Goal: Information Seeking & Learning: Learn about a topic

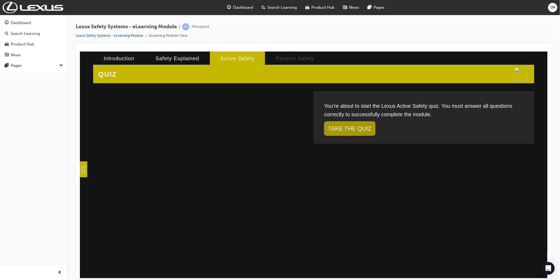
click at [180, 115] on div "You’re about to start the Lexus Active Safety quiz. You must answer all questio…" at bounding box center [423, 112] width 199 height 22
click at [180, 123] on link "TAKE THE QUIZ" at bounding box center [349, 128] width 51 height 15
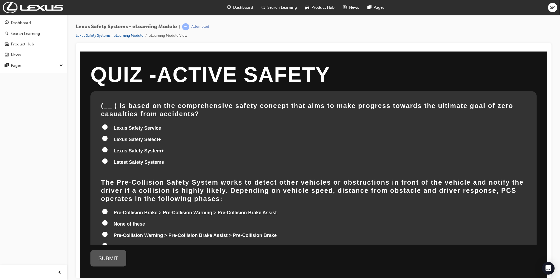
click at [33, 107] on div "Dashboard Search Learning Product Hub News Pages Pages" at bounding box center [33, 133] width 67 height 266
click at [180, 135] on label "Lexus Safety Select+" at bounding box center [314, 140] width 426 height 10
click at [107, 135] on input "Lexus Safety Select+" at bounding box center [104, 137] width 5 height 5
radio input "true"
drag, startPoint x: 300, startPoint y: 111, endPoint x: 404, endPoint y: 111, distance: 103.2
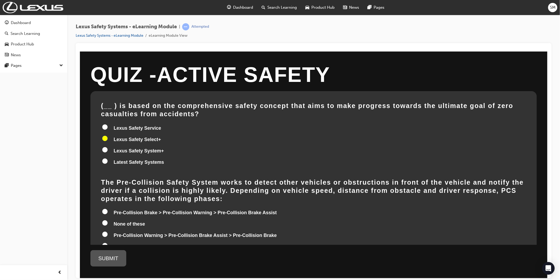
click at [180, 110] on div "( __ ) is based on the comprehensive safety concept that aims to make progress …" at bounding box center [314, 134] width 426 height 66
click at [138, 148] on span "Lexus Safety System+" at bounding box center [138, 150] width 50 height 5
click at [107, 147] on input "Lexus Safety System+" at bounding box center [104, 149] width 5 height 5
radio input "true"
click at [128, 232] on span "Pre-Collision Warning > Pre-Collision Brake Assist > Pre-Collision Brake" at bounding box center [194, 234] width 163 height 5
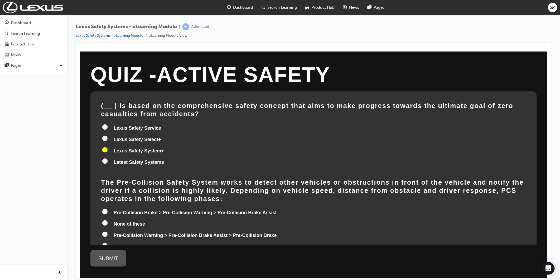
click at [107, 231] on input "Pre-Collision Warning > Pre-Collision Brake Assist > Pre-Collision Brake" at bounding box center [104, 233] width 5 height 5
radio input "true"
click at [107, 257] on div "SUBMIT" at bounding box center [108, 258] width 36 height 16
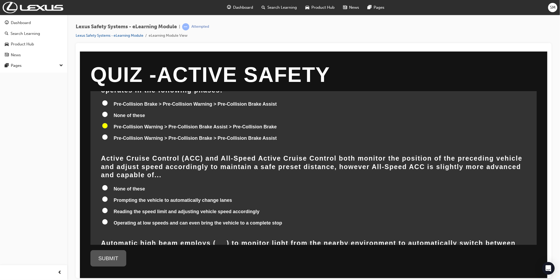
scroll to position [117, 0]
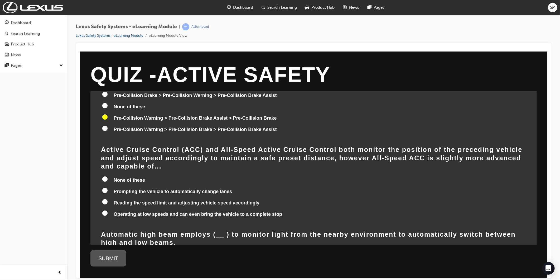
click at [179, 200] on span "Reading the speed limit and adjusting vehicle speed accordingly" at bounding box center [186, 202] width 146 height 5
click at [107, 199] on input "Reading the speed limit and adjusting vehicle speed accordingly" at bounding box center [104, 201] width 5 height 5
radio input "true"
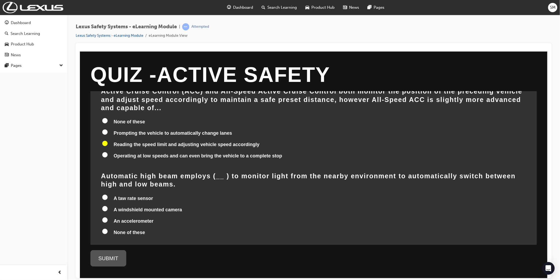
scroll to position [205, 0]
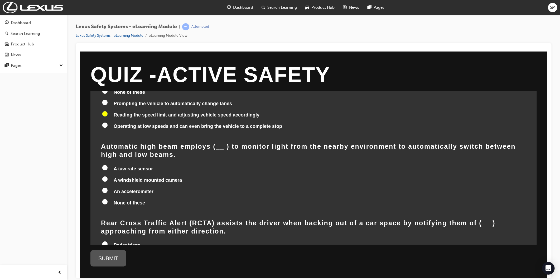
click at [164, 177] on span "A windshield mounted camera" at bounding box center [147, 179] width 68 height 5
click at [107, 176] on input "A windshield mounted camera" at bounding box center [104, 178] width 5 height 5
radio input "true"
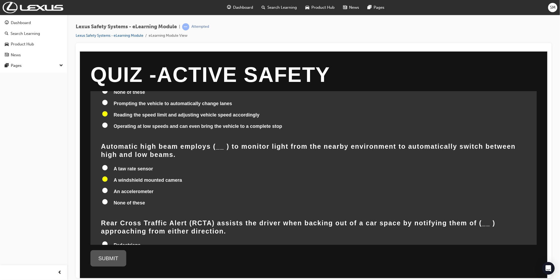
radio input "true"
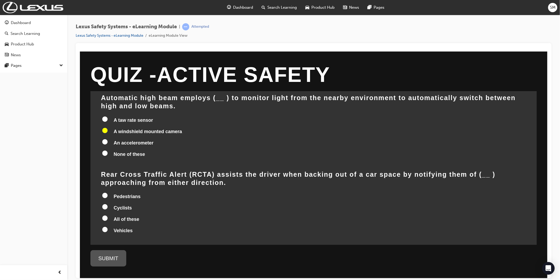
scroll to position [264, 0]
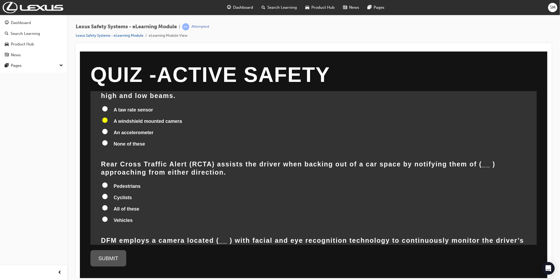
click at [128, 206] on span "All of these" at bounding box center [126, 208] width 26 height 5
click at [107, 205] on input "All of these" at bounding box center [104, 207] width 5 height 5
radio input "true"
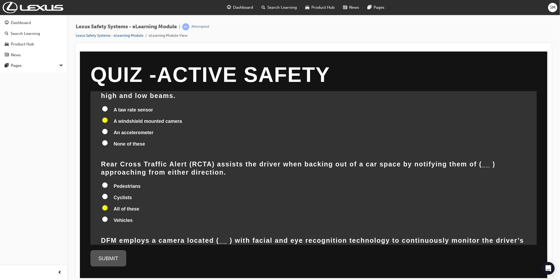
radio input "true"
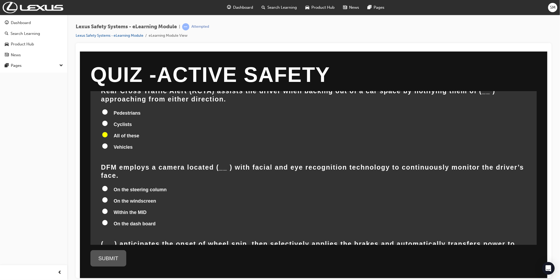
scroll to position [352, 0]
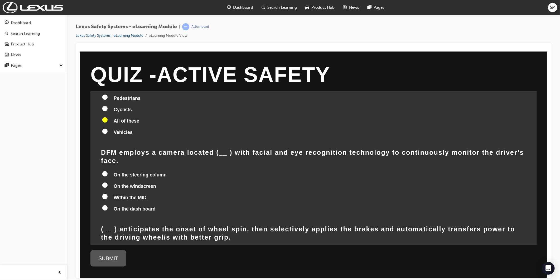
click at [132, 172] on span "On the steering column" at bounding box center [139, 174] width 53 height 5
click at [107, 171] on input "On the steering column" at bounding box center [104, 173] width 5 height 5
radio input "true"
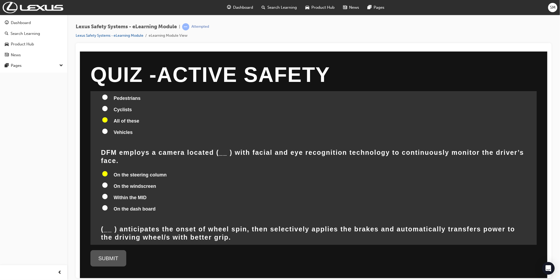
radio input "true"
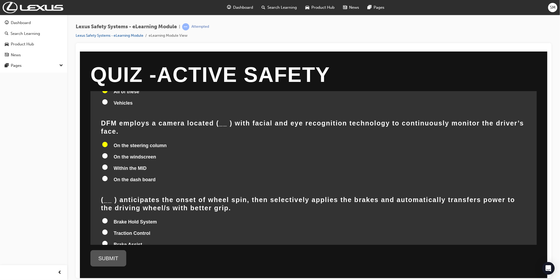
click at [180, 253] on span "Electronic Brakeforce Distribution" at bounding box center [151, 255] width 77 height 5
click at [107, 252] on input "Electronic Brakeforce Distribution" at bounding box center [104, 254] width 5 height 5
radio input "true"
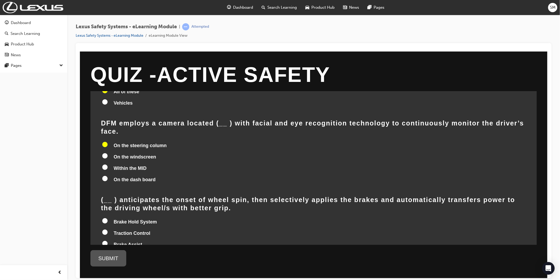
radio input "true"
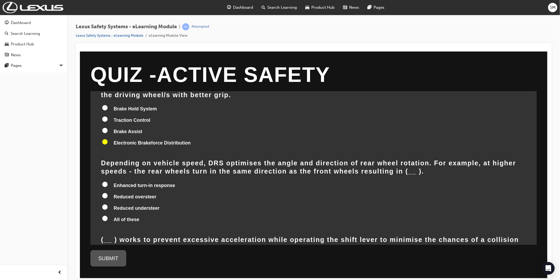
scroll to position [498, 0]
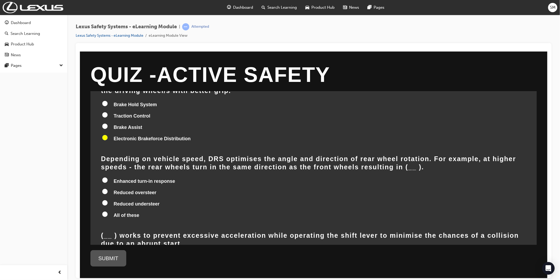
click at [121, 212] on span "All of these" at bounding box center [126, 214] width 26 height 5
click at [107, 211] on input "All of these" at bounding box center [104, 213] width 5 height 5
radio input "true"
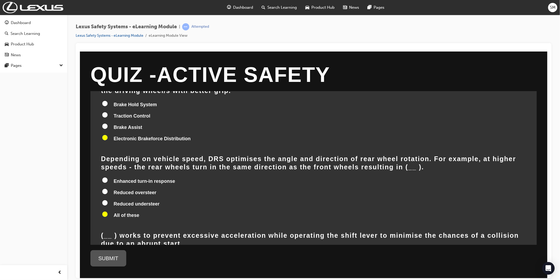
radio input "true"
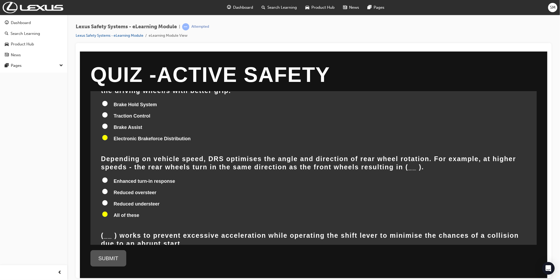
scroll to position [513, 0]
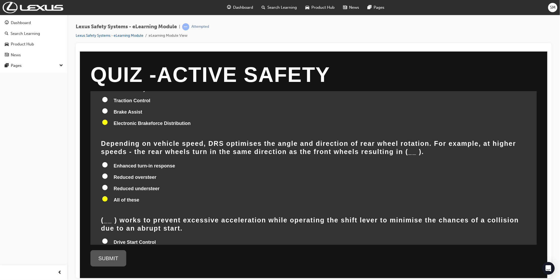
click at [137, 239] on span "Drive Start Control" at bounding box center [134, 241] width 42 height 5
click at [107, 238] on input "Drive Start Control" at bounding box center [104, 240] width 5 height 5
radio input "true"
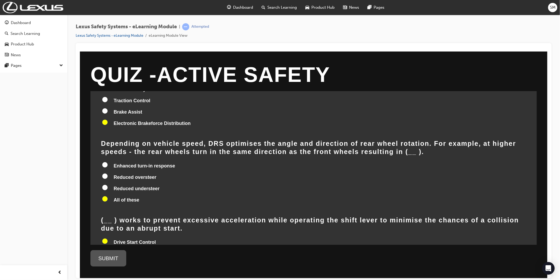
radio input "true"
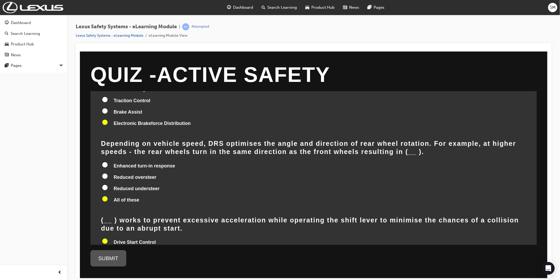
radio input "true"
click at [108, 261] on div "SUBMIT" at bounding box center [108, 258] width 36 height 16
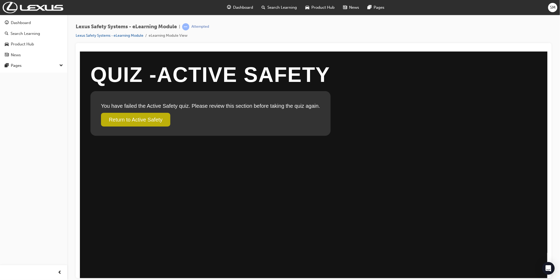
click at [165, 118] on link "Return to Active Safety" at bounding box center [135, 119] width 69 height 14
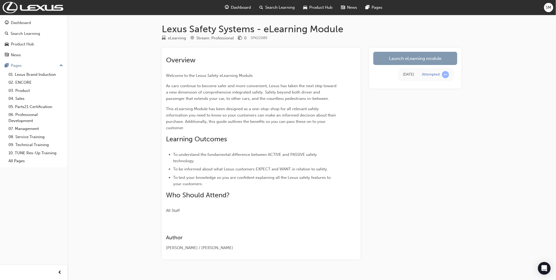
click at [399, 53] on link "Launch eLearning module" at bounding box center [415, 58] width 84 height 13
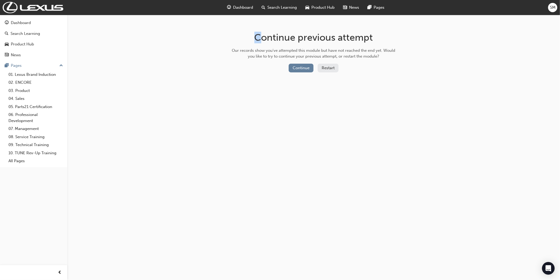
drag, startPoint x: 253, startPoint y: 29, endPoint x: 247, endPoint y: 31, distance: 6.1
click at [247, 32] on h1 "Continue previous attempt" at bounding box center [313, 38] width 167 height 12
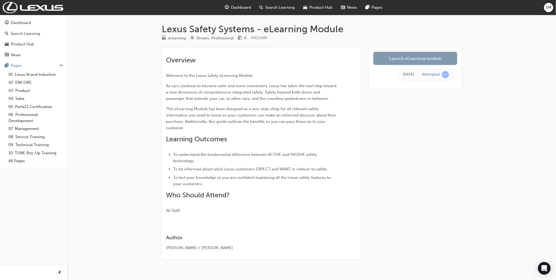
click at [433, 59] on link "Launch eLearning module" at bounding box center [415, 58] width 84 height 13
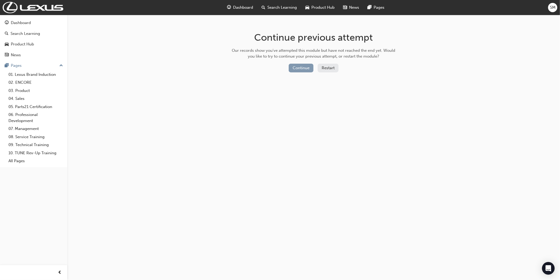
click at [304, 66] on button "Continue" at bounding box center [301, 68] width 25 height 9
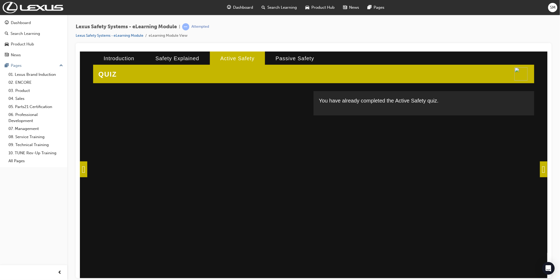
click at [540, 166] on span at bounding box center [543, 169] width 7 height 16
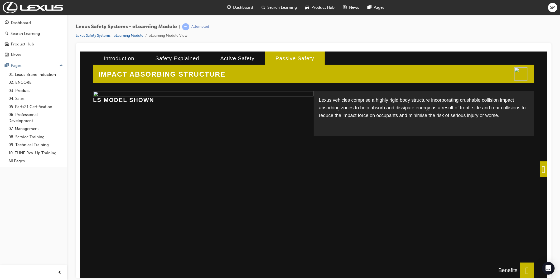
click at [543, 171] on span at bounding box center [543, 169] width 7 height 16
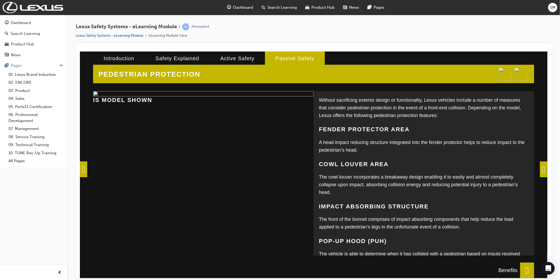
click at [542, 166] on span at bounding box center [543, 169] width 7 height 16
click at [538, 169] on div "PEDESTRIAN PROTECTION Without sacrificing exterior design or functionality, Lex…" at bounding box center [314, 164] width 468 height 226
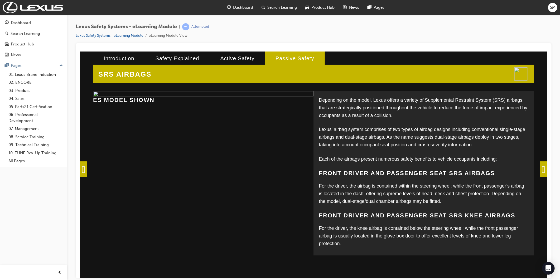
click at [542, 166] on span at bounding box center [543, 169] width 7 height 16
click at [542, 166] on div "SRS AIRBAGS Depending on the model, Lexus offers a variety of Supplemental Rest…" at bounding box center [314, 164] width 468 height 226
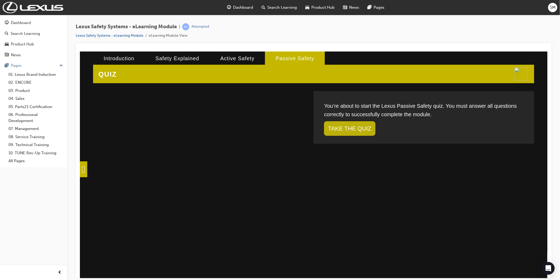
click at [342, 126] on link "TAKE THE QUIZ" at bounding box center [349, 128] width 51 height 15
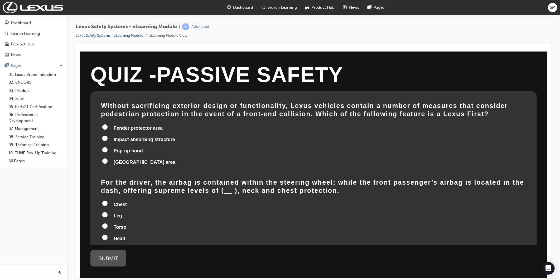
click at [117, 165] on label "Cowl Louvre area" at bounding box center [314, 162] width 426 height 10
click at [107, 163] on input "Cowl Louvre area" at bounding box center [104, 160] width 5 height 5
radio input "true"
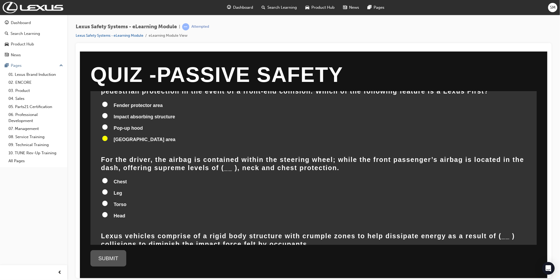
scroll to position [59, 0]
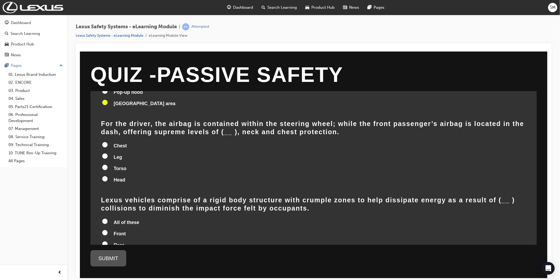
click at [120, 181] on span "Head" at bounding box center [119, 179] width 12 height 5
click at [107, 181] on input "Head" at bounding box center [104, 178] width 5 height 5
radio input "true"
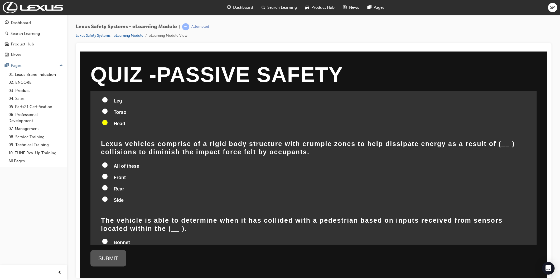
scroll to position [117, 0]
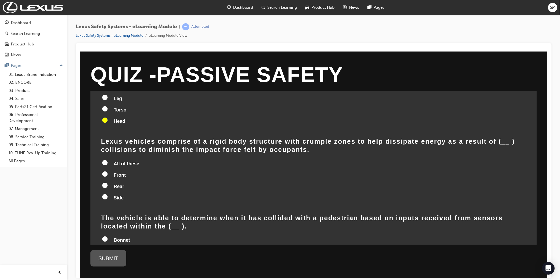
click at [122, 163] on span "All of these" at bounding box center [126, 163] width 26 height 5
click at [107, 163] on input "All of these" at bounding box center [104, 162] width 5 height 5
radio input "true"
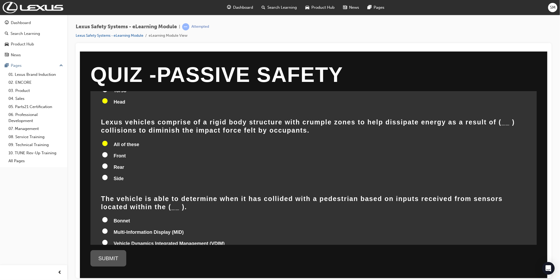
scroll to position [165, 0]
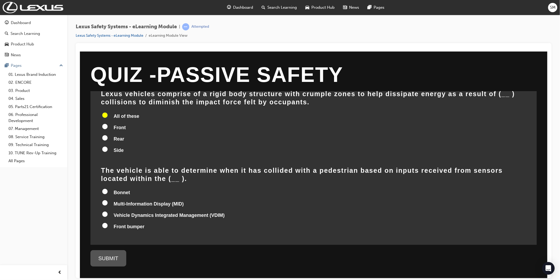
click at [127, 223] on span "Front bumper" at bounding box center [128, 225] width 31 height 5
click at [107, 222] on input "Front bumper" at bounding box center [104, 224] width 5 height 5
radio input "true"
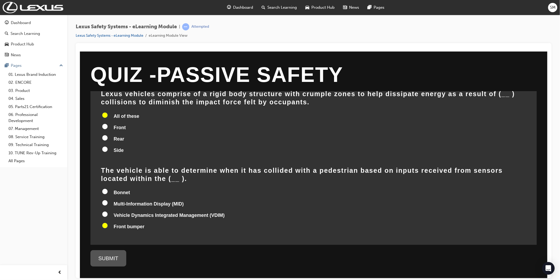
radio input "true"
click at [108, 258] on div "SUBMIT" at bounding box center [108, 258] width 36 height 16
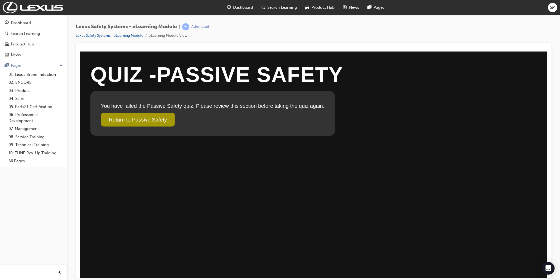
scroll to position [0, 0]
click at [162, 117] on link "Return to Passive Safety" at bounding box center [138, 119] width 74 height 14
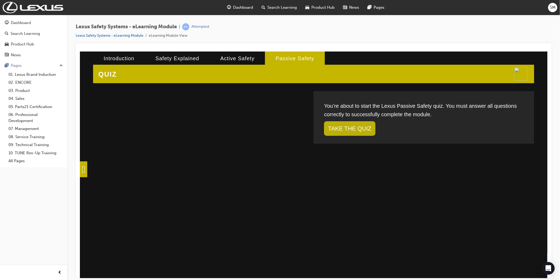
click at [341, 126] on link "TAKE THE QUIZ" at bounding box center [349, 128] width 51 height 15
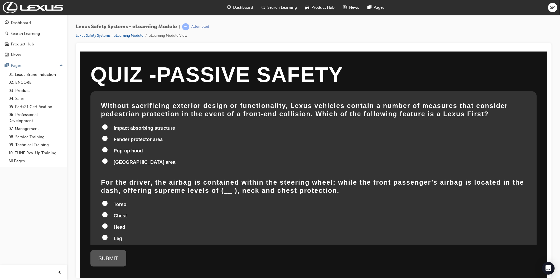
click at [131, 160] on span "Cowl Louvre area" at bounding box center [144, 161] width 62 height 5
click at [107, 160] on input "Cowl Louvre area" at bounding box center [104, 160] width 5 height 5
radio input "true"
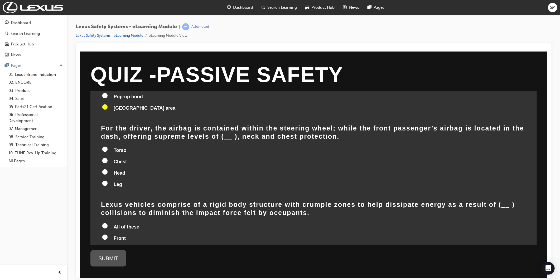
scroll to position [146, 0]
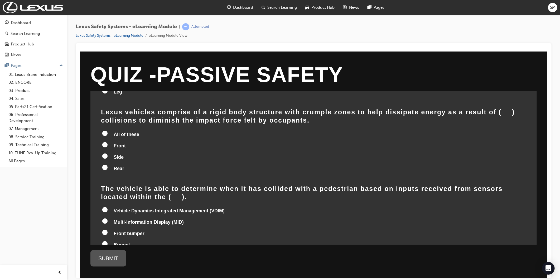
click at [125, 130] on label "All of these" at bounding box center [314, 135] width 426 height 10
click at [107, 130] on input "All of these" at bounding box center [104, 132] width 5 height 5
radio input "true"
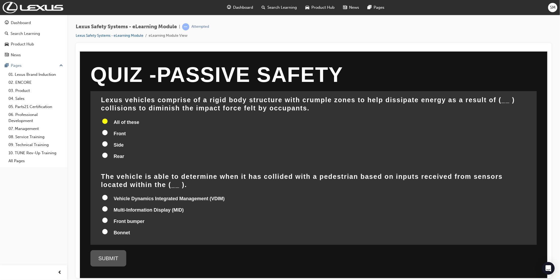
scroll to position [165, 0]
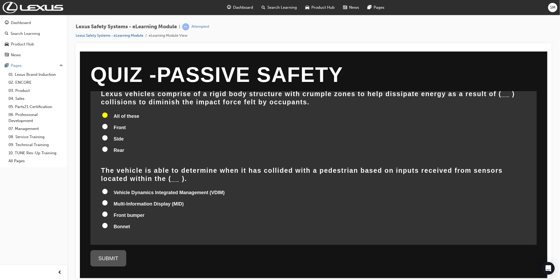
click at [123, 212] on span "Front bumper" at bounding box center [128, 214] width 31 height 5
click at [107, 211] on input "Front bumper" at bounding box center [104, 213] width 5 height 5
radio input "true"
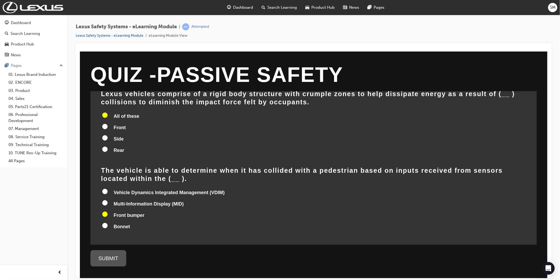
click at [120, 258] on div "SUBMIT" at bounding box center [108, 258] width 36 height 16
click at [111, 251] on div "SUBMIT" at bounding box center [108, 258] width 36 height 16
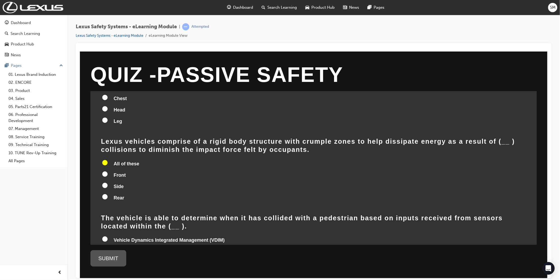
scroll to position [0, 0]
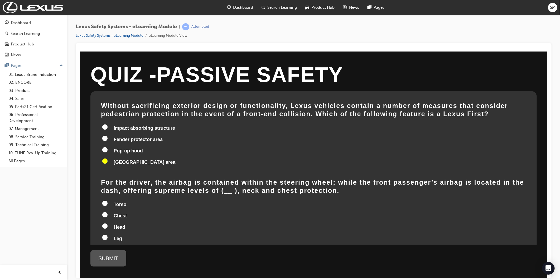
click at [118, 228] on span "Head" at bounding box center [119, 226] width 12 height 5
click at [107, 228] on input "Head" at bounding box center [104, 225] width 5 height 5
radio input "true"
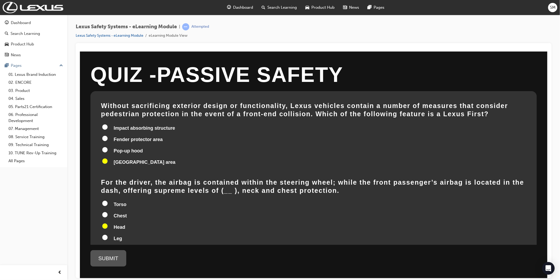
radio input "true"
click at [115, 215] on span "Chest" at bounding box center [119, 215] width 13 height 5
click at [107, 215] on input "Chest" at bounding box center [104, 214] width 5 height 5
radio input "true"
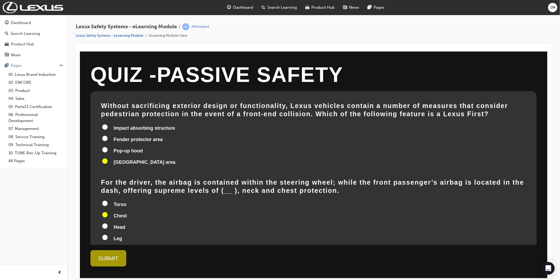
radio input "true"
click at [106, 224] on input "Head" at bounding box center [104, 225] width 5 height 5
radio input "true"
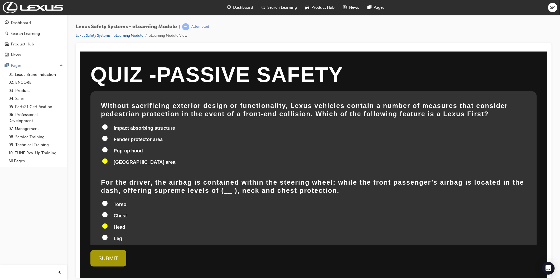
radio input "true"
click at [111, 252] on div "SUBMIT" at bounding box center [108, 258] width 36 height 16
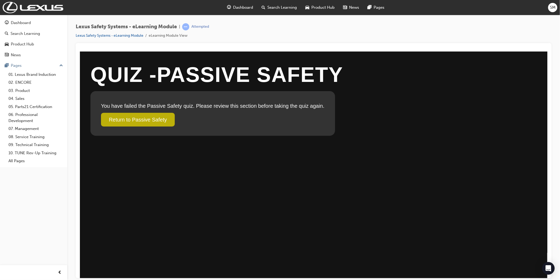
click at [133, 123] on link "Return to Passive Safety" at bounding box center [138, 119] width 74 height 14
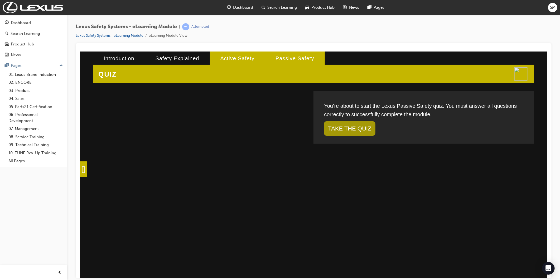
click at [220, 59] on li "Active Safety" at bounding box center [237, 58] width 55 height 14
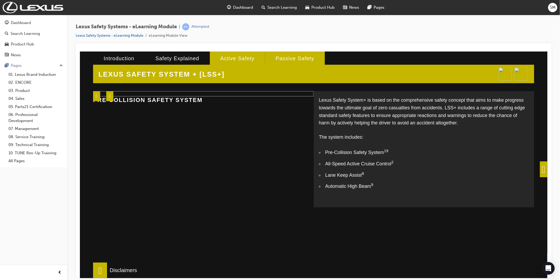
click at [273, 57] on li "Passive Safety" at bounding box center [295, 58] width 60 height 14
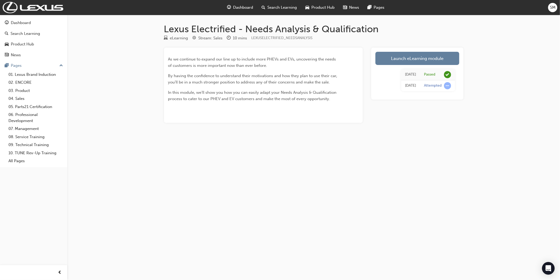
click at [440, 91] on div "[DATE] Passed [DATE] Attempted" at bounding box center [418, 80] width 84 height 30
click at [446, 85] on span "learningRecordVerb_ATTEMPT-icon" at bounding box center [447, 85] width 7 height 7
click at [421, 63] on link "Launch eLearning module" at bounding box center [418, 58] width 84 height 13
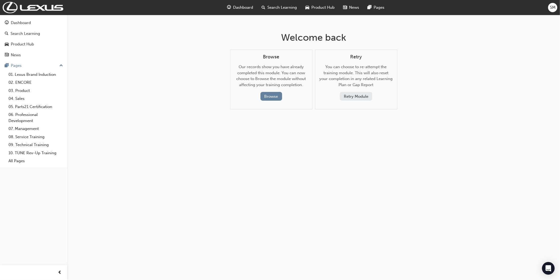
click at [352, 94] on button "Retry Module" at bounding box center [356, 96] width 32 height 9
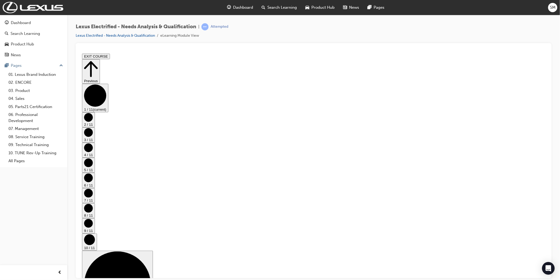
click at [100, 62] on button "Previous" at bounding box center [91, 71] width 18 height 25
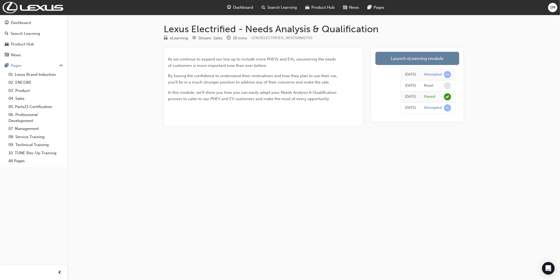
click at [428, 71] on td "Attempted" at bounding box center [438, 74] width 35 height 11
click at [429, 56] on link "Launch eLearning module" at bounding box center [418, 58] width 84 height 13
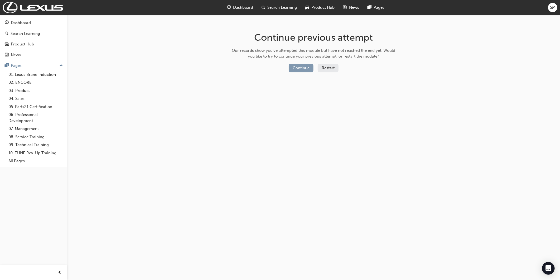
click at [306, 64] on button "Continue" at bounding box center [301, 68] width 25 height 9
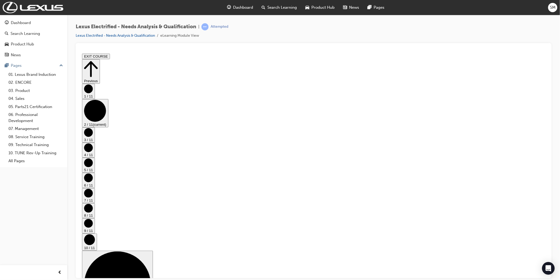
click at [95, 234] on icon "Step controls" at bounding box center [89, 239] width 11 height 11
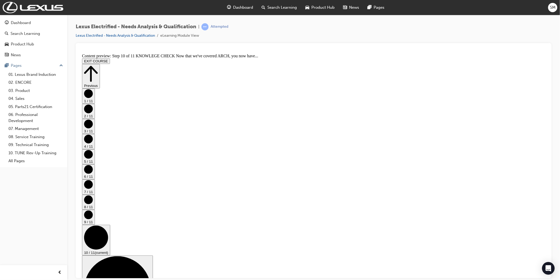
drag, startPoint x: 360, startPoint y: 197, endPoint x: 363, endPoint y: 199, distance: 3.6
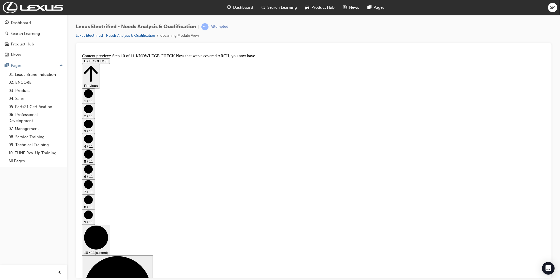
click at [93, 210] on circle "Step controls" at bounding box center [88, 214] width 9 height 9
click at [93, 180] on circle "Step controls" at bounding box center [88, 184] width 9 height 9
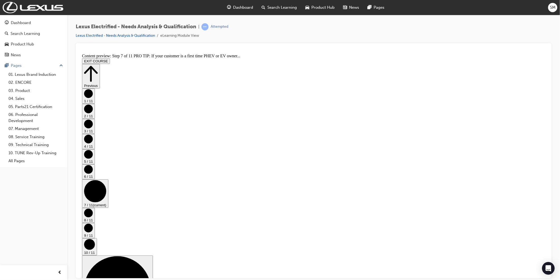
click at [93, 165] on circle "Step controls" at bounding box center [88, 169] width 9 height 9
click at [95, 155] on button "5 / 11" at bounding box center [88, 156] width 13 height 15
click at [93, 143] on circle "Step controls" at bounding box center [88, 138] width 9 height 9
click at [93, 113] on icon "Step controls" at bounding box center [88, 108] width 9 height 9
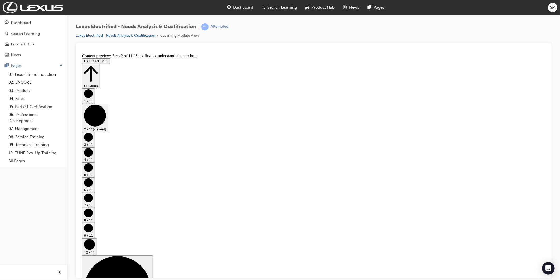
click at [93, 141] on circle "Step controls" at bounding box center [88, 136] width 9 height 9
click at [93, 98] on circle "Step controls" at bounding box center [88, 93] width 9 height 9
drag, startPoint x: 532, startPoint y: 185, endPoint x: 533, endPoint y: 190, distance: 5.1
click at [533, 189] on div "1 / 11 (current) 2 / 11 3 / 11 4 / 11 5 / 11 6 / 11 7 / 11 8 / 11 9 / 11 10 / 1…" at bounding box center [314, 208] width 464 height 240
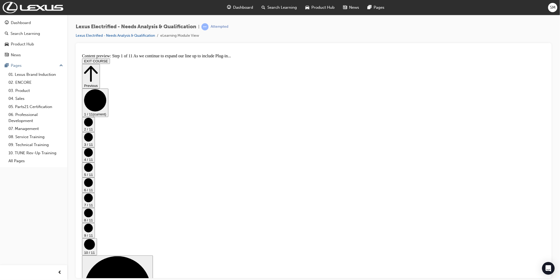
click at [95, 238] on circle "Step controls" at bounding box center [89, 243] width 11 height 11
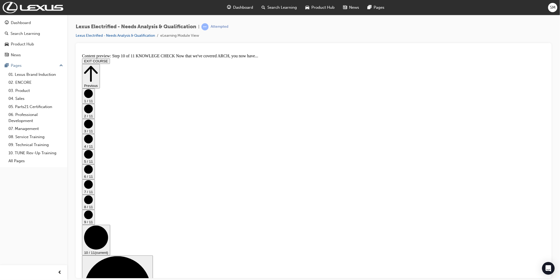
scroll to position [41, 0]
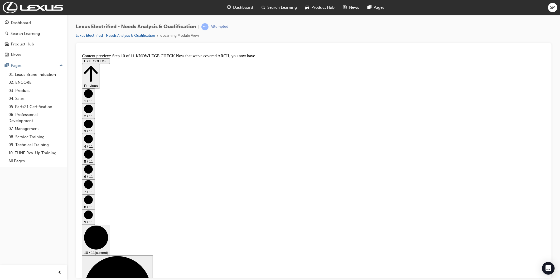
click at [210, 31] on div "Lexus Electrified - Needs Analysis & Qualification | Attempted Lexus Electrifie…" at bounding box center [152, 31] width 153 height 16
click at [100, 64] on button "Previous" at bounding box center [91, 76] width 18 height 25
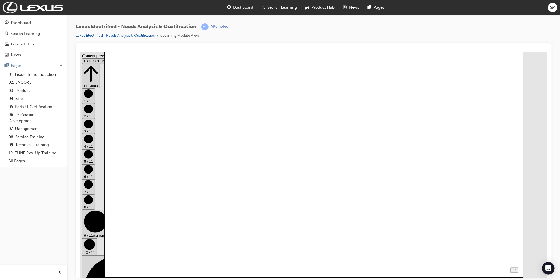
click at [259, 159] on img at bounding box center [230, 85] width 402 height 226
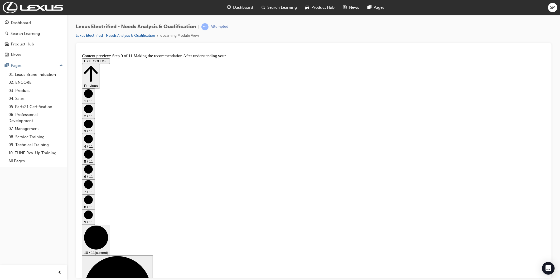
scroll to position [41, 0]
